Goal: Task Accomplishment & Management: Manage account settings

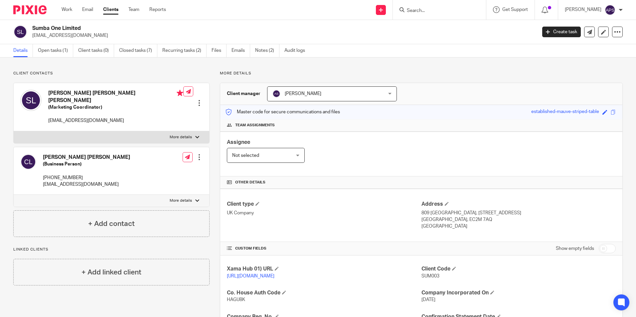
click at [312, 32] on p "[EMAIL_ADDRESS][DOMAIN_NAME]" at bounding box center [282, 35] width 500 height 7
drag, startPoint x: 57, startPoint y: 52, endPoint x: 101, endPoint y: 73, distance: 48.8
click at [57, 52] on link "Open tasks (1)" at bounding box center [55, 50] width 35 height 13
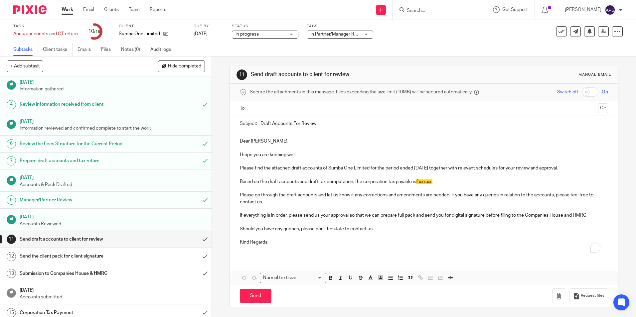
scroll to position [67, 0]
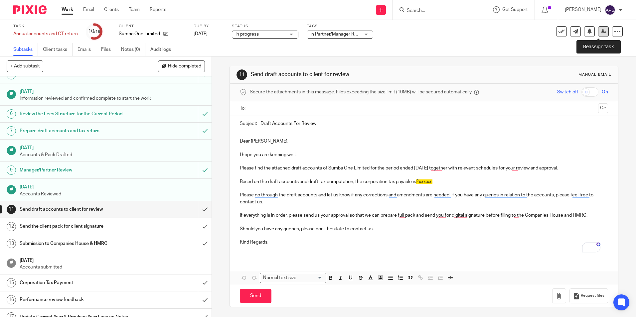
click at [601, 33] on icon at bounding box center [603, 31] width 5 height 5
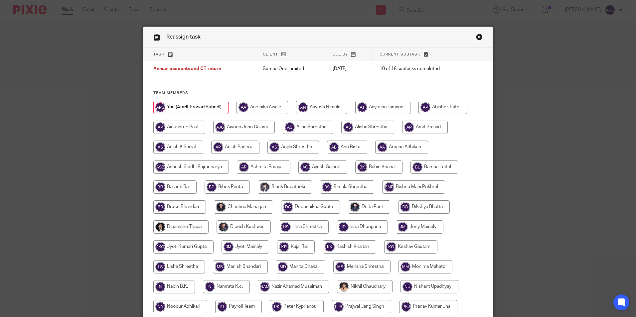
click at [362, 128] on input "radio" at bounding box center [367, 127] width 53 height 13
radio input "true"
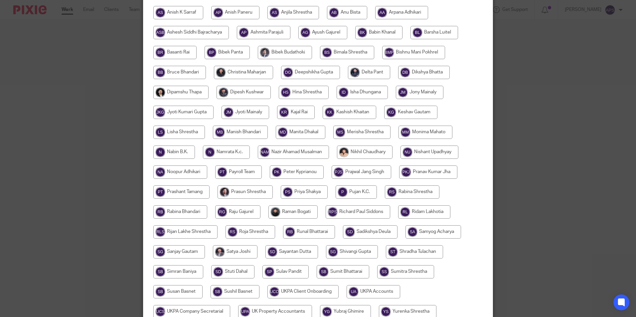
scroll to position [198, 0]
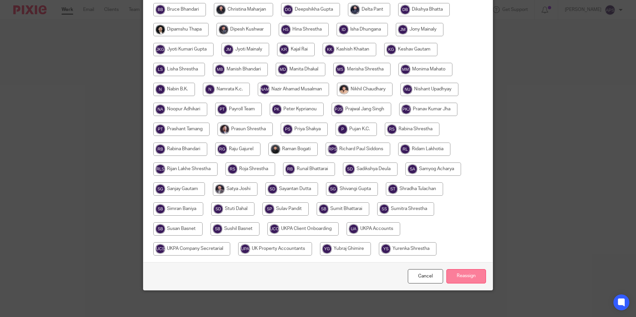
click at [461, 283] on input "Reassign" at bounding box center [466, 276] width 40 height 14
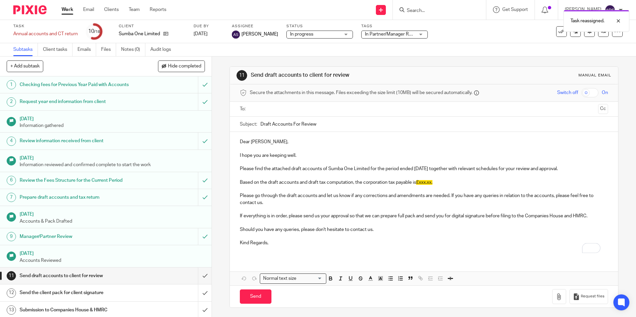
click at [421, 71] on div "11 Send draft accounts to client for review Manual email" at bounding box center [423, 75] width 374 height 11
